Goal: Navigation & Orientation: Understand site structure

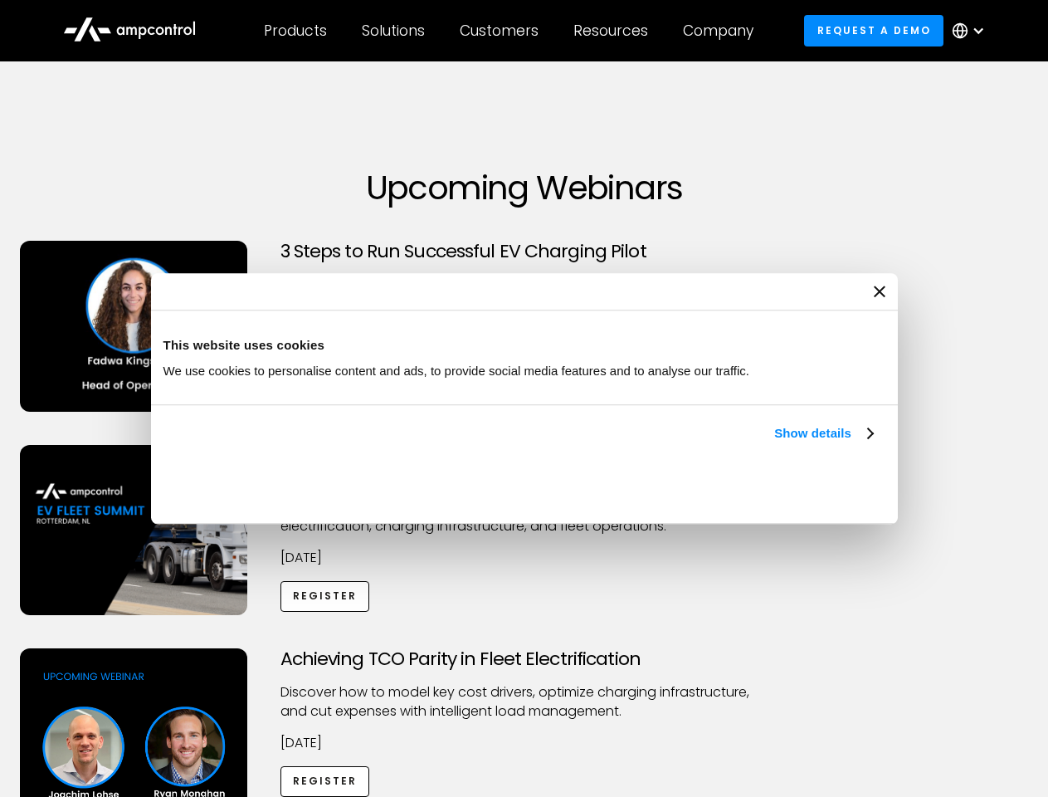
click at [774, 443] on link "Show details" at bounding box center [823, 433] width 98 height 20
click at [0, 0] on div "Necessary cookies help make a website usable by enabling basic functions like p…" at bounding box center [0, 0] width 0 height 0
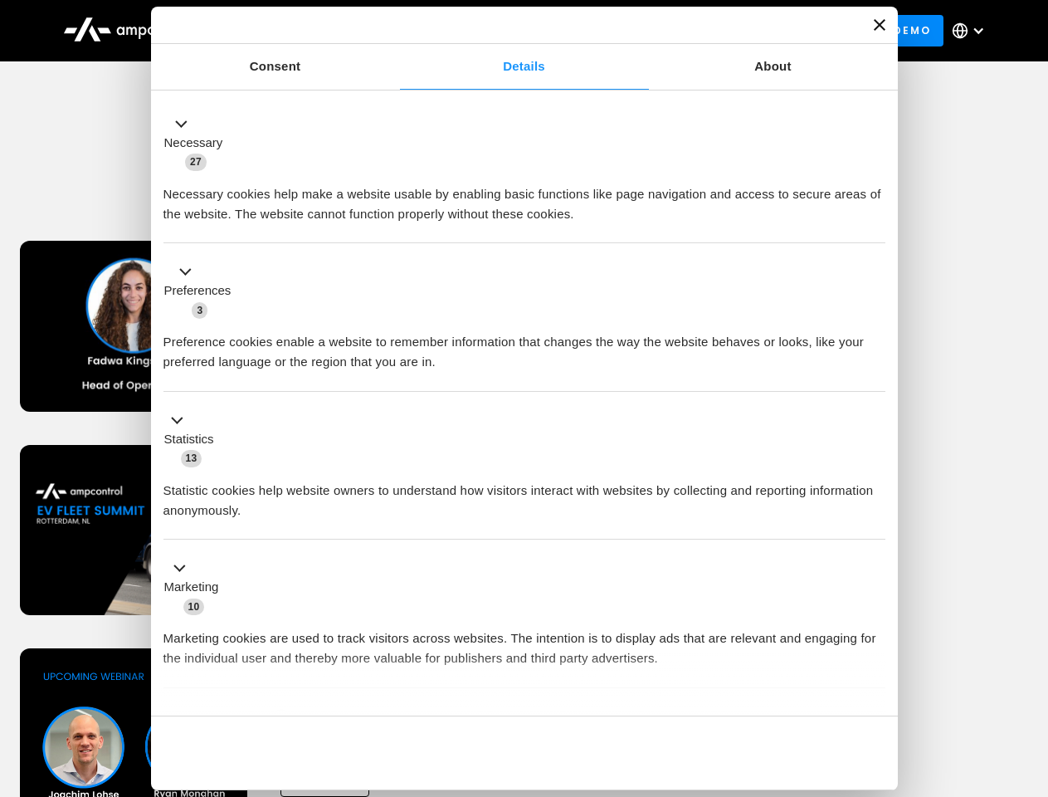
click at [1030, 669] on div "Achieving TCO Parity in Fleet Electrification Discover how to model key cost dr…" at bounding box center [524, 778] width 1042 height 261
click at [510, 31] on div "Customers" at bounding box center [499, 31] width 79 height 18
click at [295, 31] on div "Products" at bounding box center [295, 31] width 63 height 18
click at [394, 31] on div "Solutions" at bounding box center [393, 31] width 63 height 18
click at [502, 31] on div "Customers" at bounding box center [499, 31] width 79 height 18
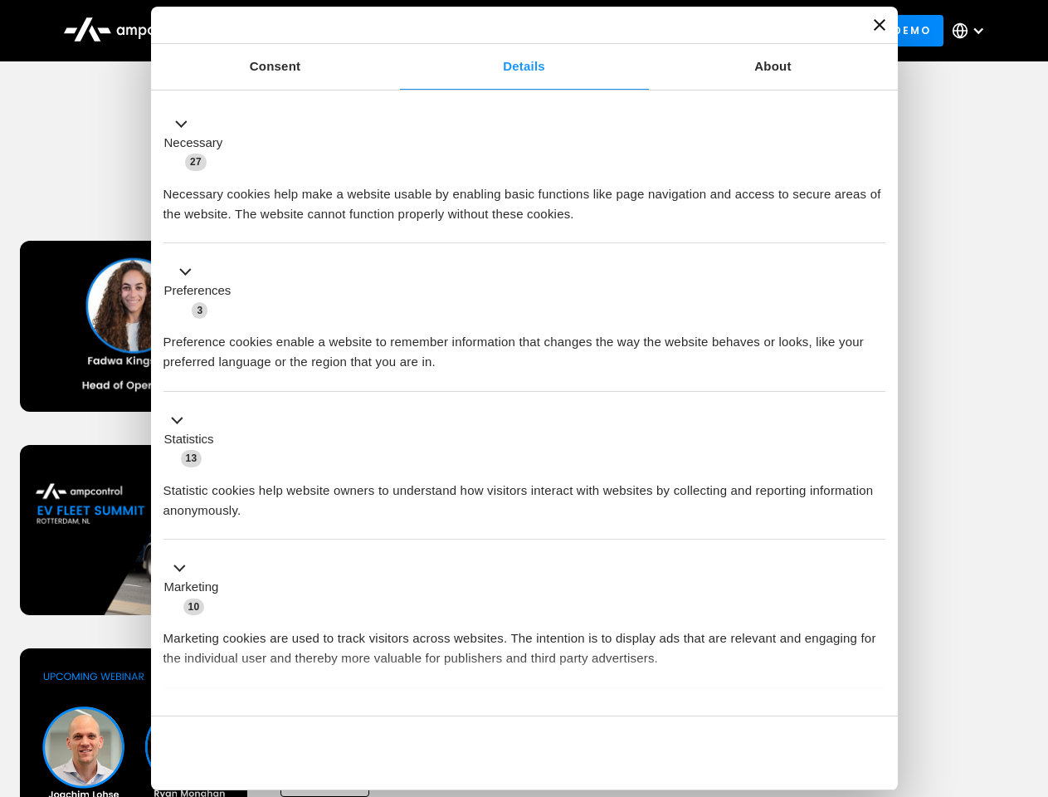
click at [614, 31] on div "Resources" at bounding box center [610, 31] width 75 height 18
click at [724, 31] on div "Company" at bounding box center [718, 31] width 71 height 18
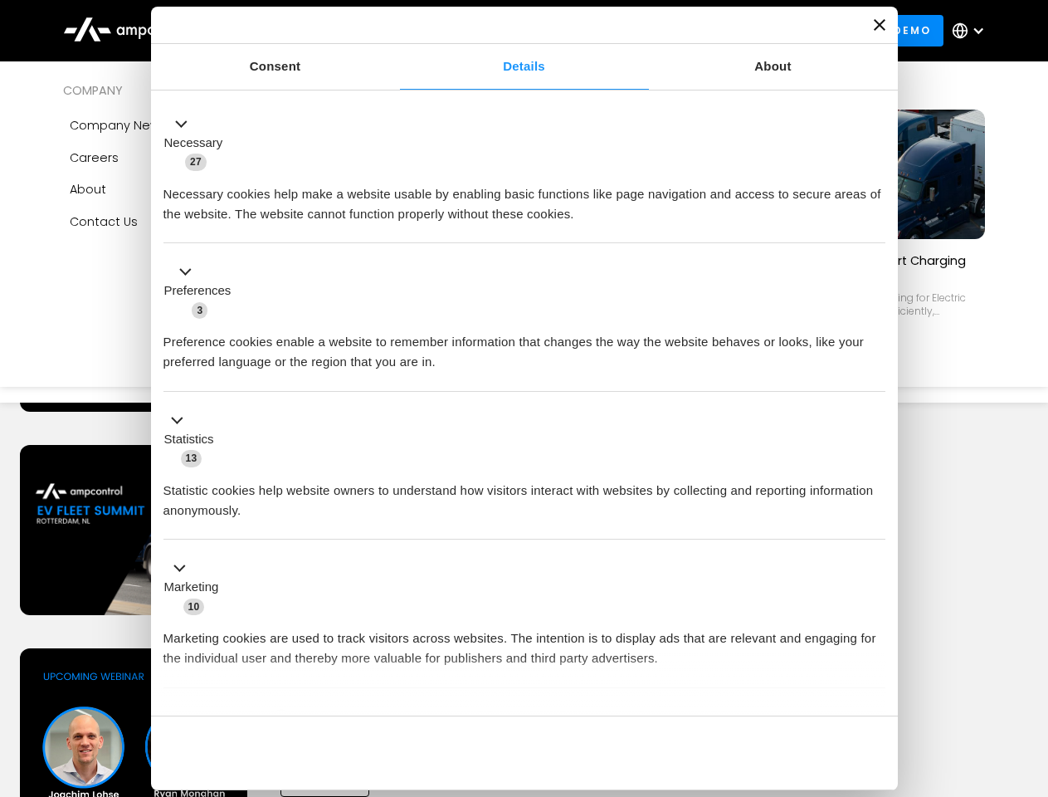
click at [972, 31] on div at bounding box center [978, 30] width 13 height 13
